Goal: Task Accomplishment & Management: Manage account settings

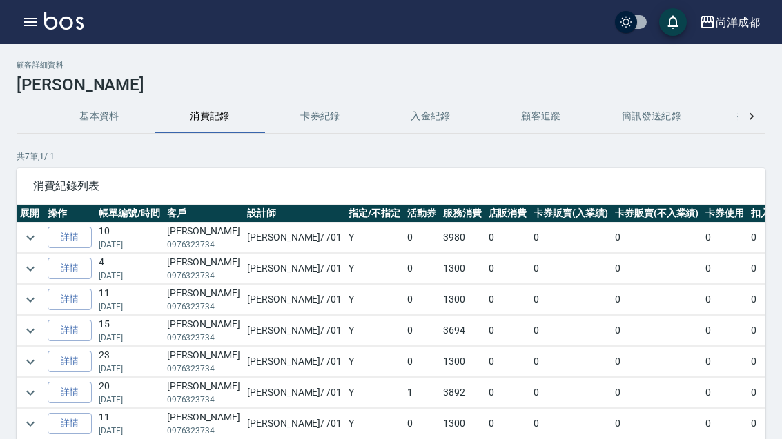
scroll to position [44, 0]
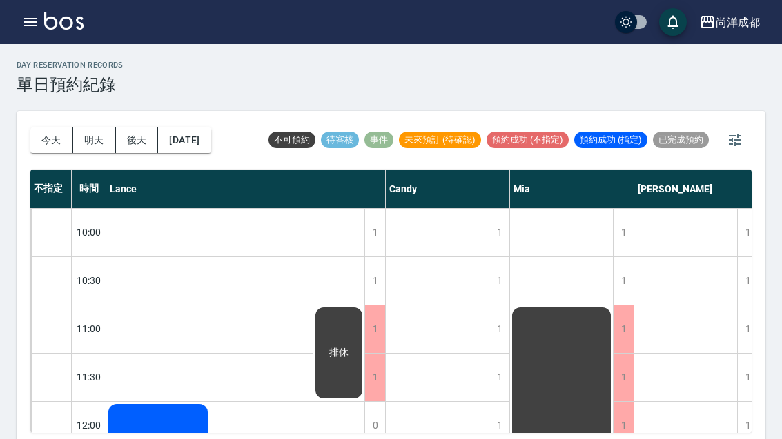
scroll to position [44, 0]
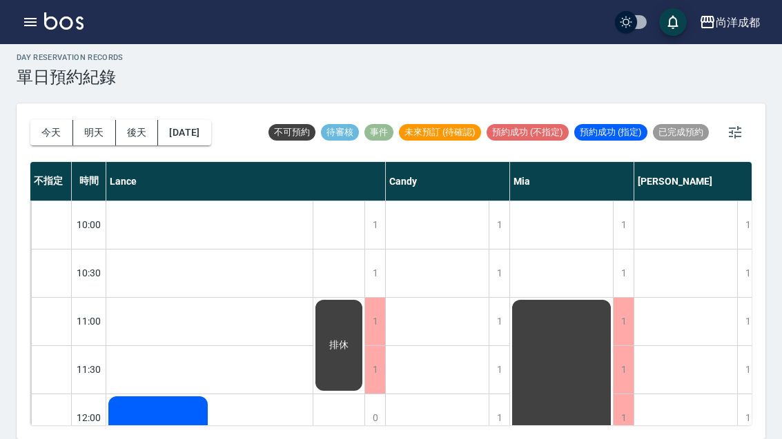
click at [42, 120] on button "今天" at bounding box center [51, 133] width 43 height 26
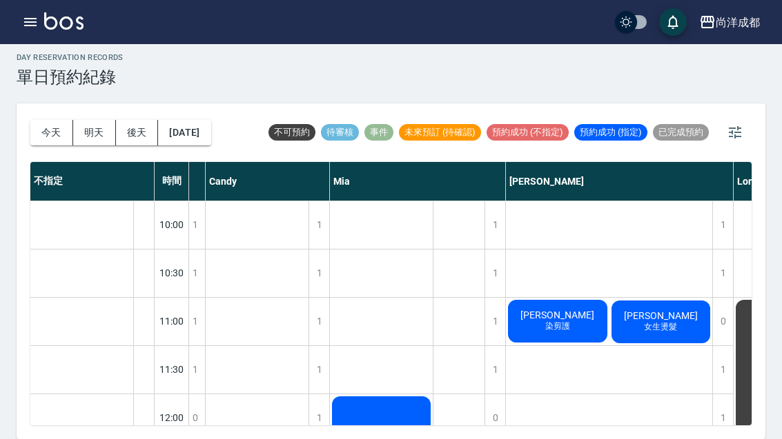
scroll to position [0, 108]
click at [531, 298] on div "蘇素芬 染剪護" at bounding box center [557, 321] width 103 height 47
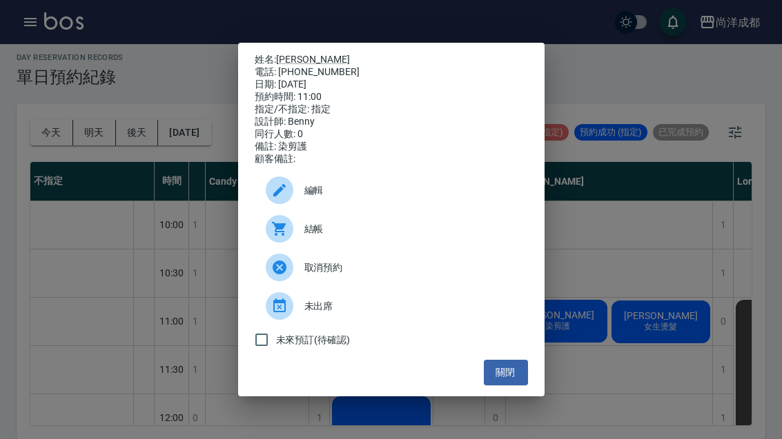
click at [675, 289] on div "姓名: 蘇素芬 電話: 0961272928 日期: 2025/09/10 預約時間: 11:00 指定/不指定: 指定 設計師: Benny 同行人數: 0…" at bounding box center [391, 219] width 782 height 439
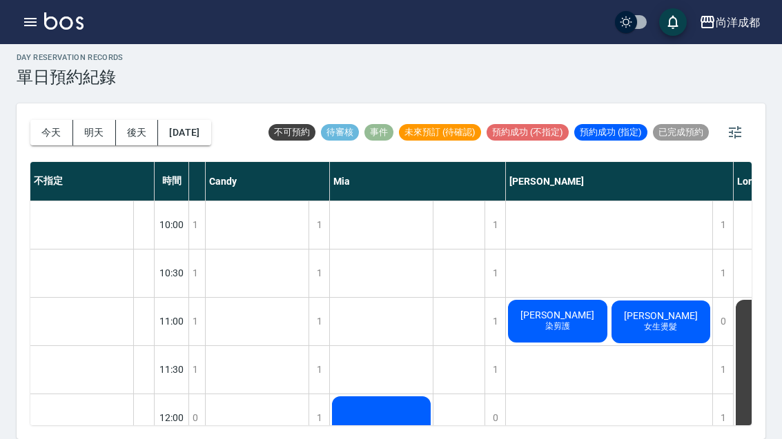
click at [660, 322] on span "女生燙髮" at bounding box center [660, 328] width 39 height 12
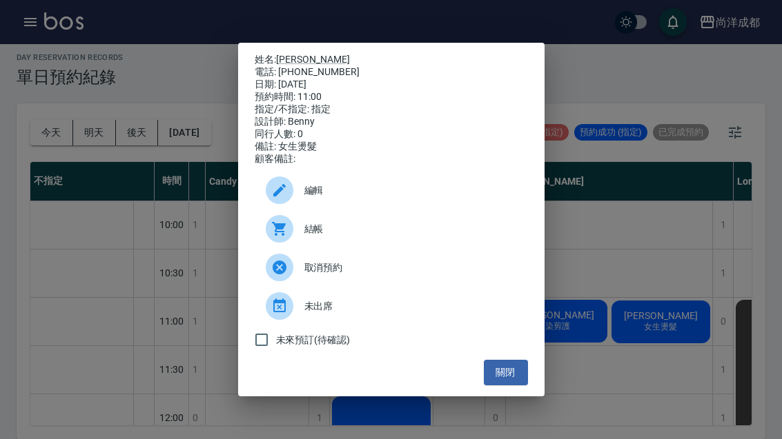
click at [655, 130] on div "姓名: 姚莞羚 電話: 0910040563 日期: 2025/09/10 預約時間: 11:00 指定/不指定: 指定 設計師: Benny 同行人數: 0…" at bounding box center [391, 219] width 782 height 439
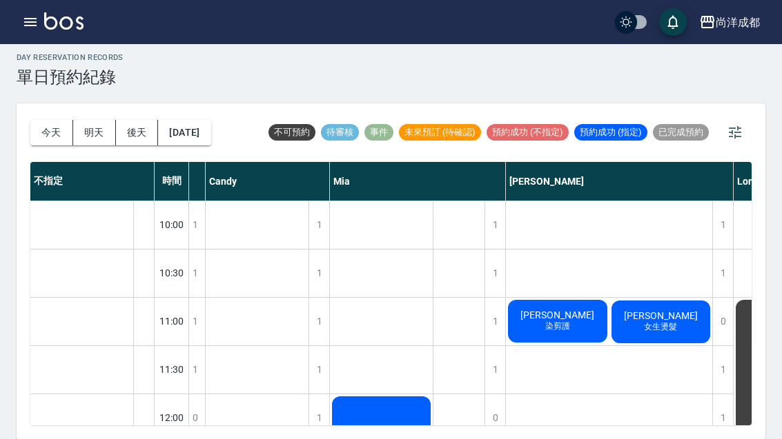
click at [203, 120] on button "2025/09/10" at bounding box center [184, 133] width 52 height 26
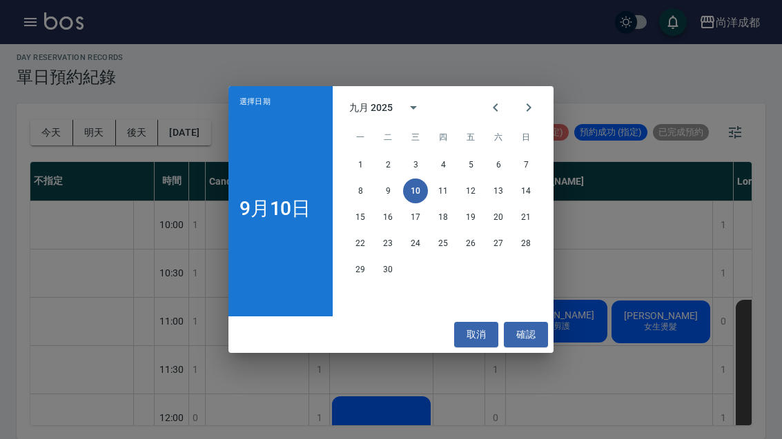
click at [534, 197] on button "14" at bounding box center [525, 191] width 25 height 25
